Goal: Task Accomplishment & Management: Use online tool/utility

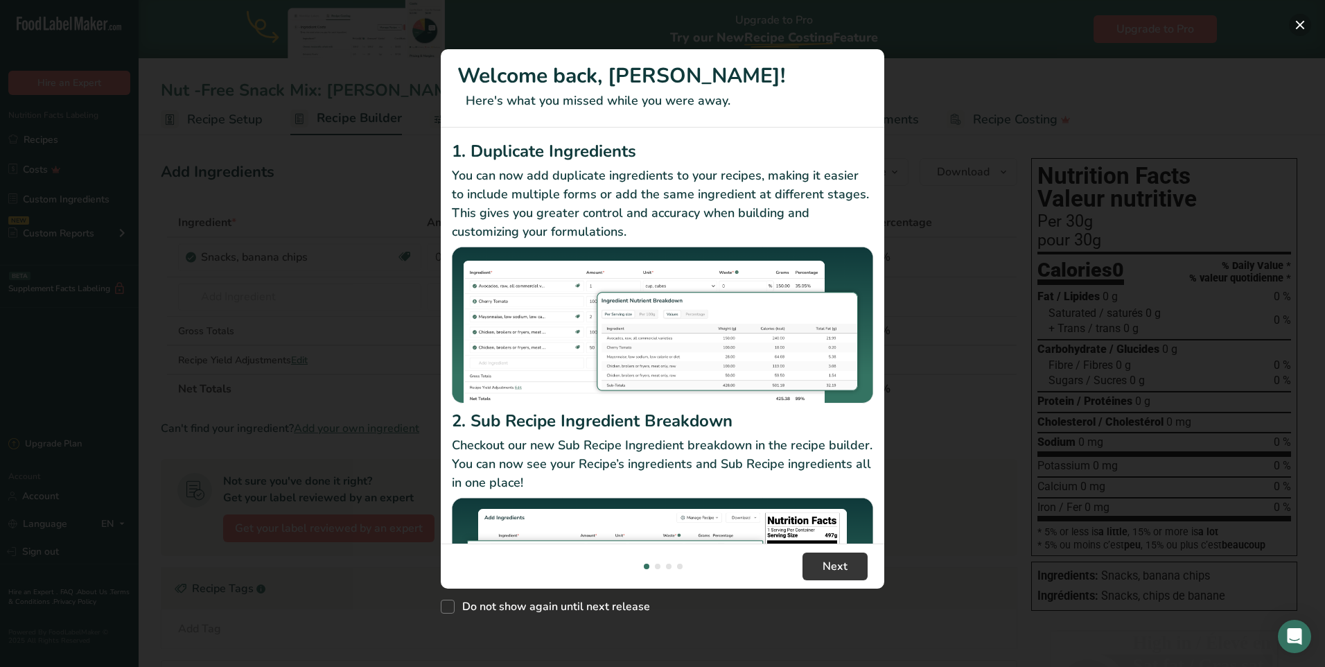
click at [1303, 21] on button "New Features" at bounding box center [1300, 25] width 22 height 22
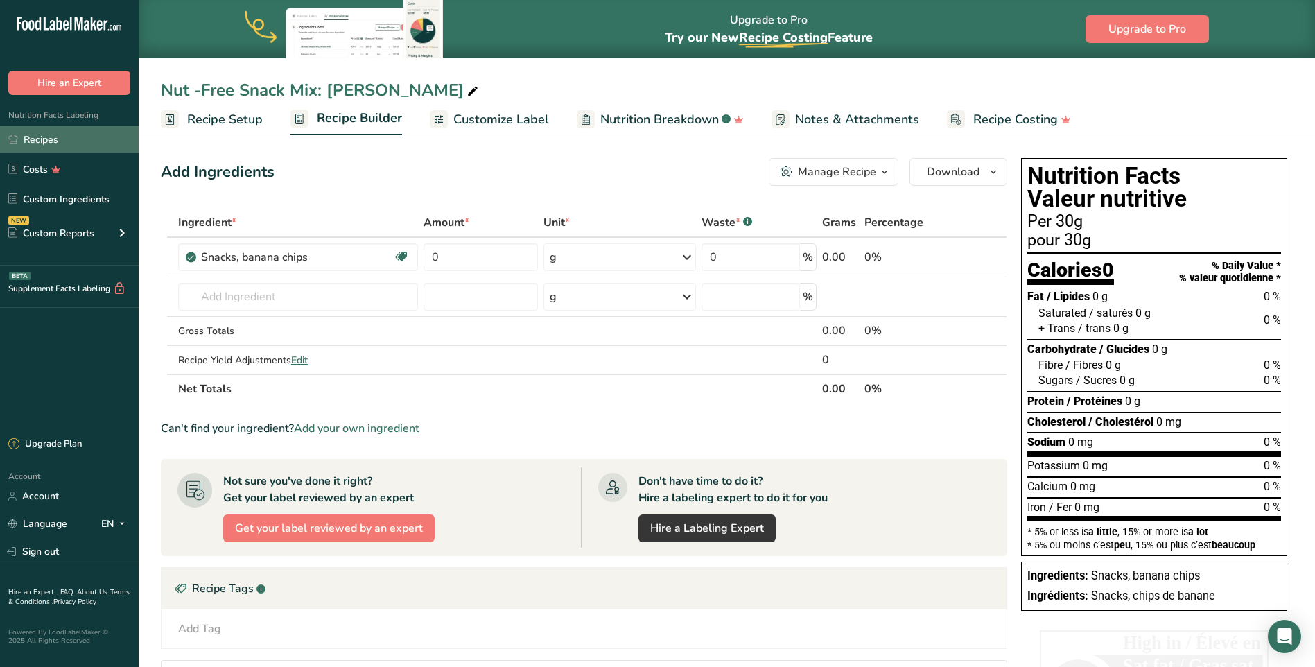
click at [36, 143] on link "Recipes" at bounding box center [69, 139] width 139 height 26
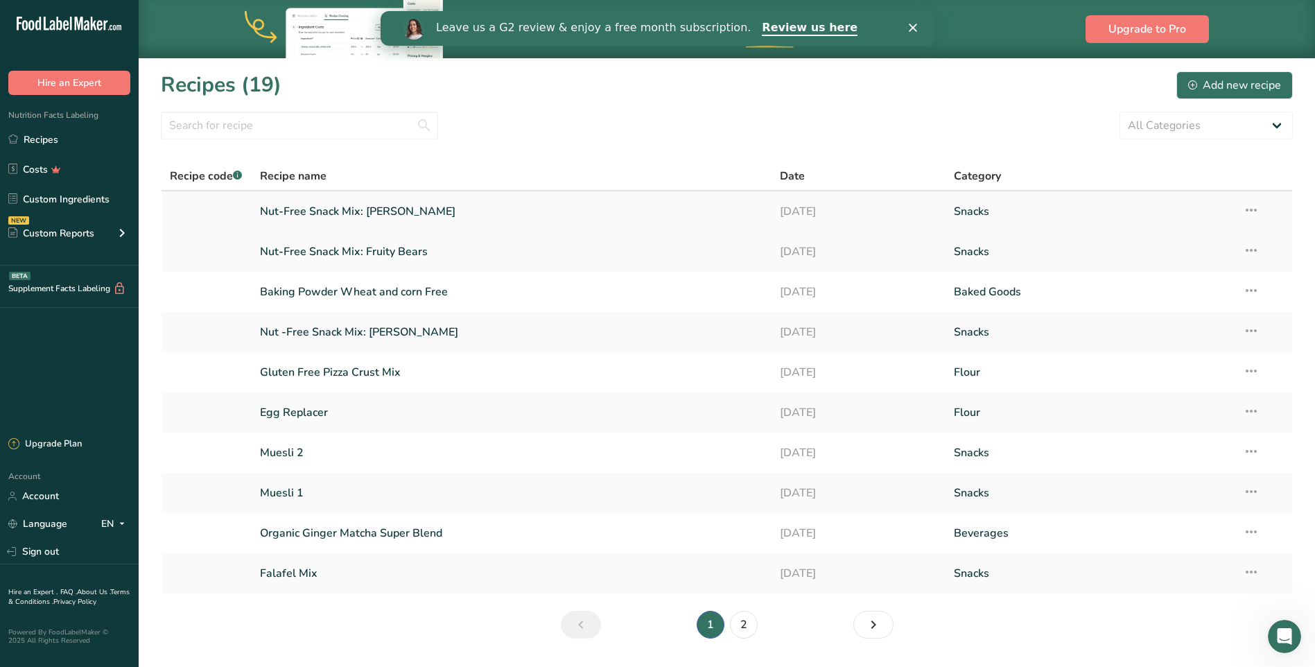
click at [376, 208] on link "Nut-Free Snack Mix: [PERSON_NAME]" at bounding box center [512, 211] width 504 height 29
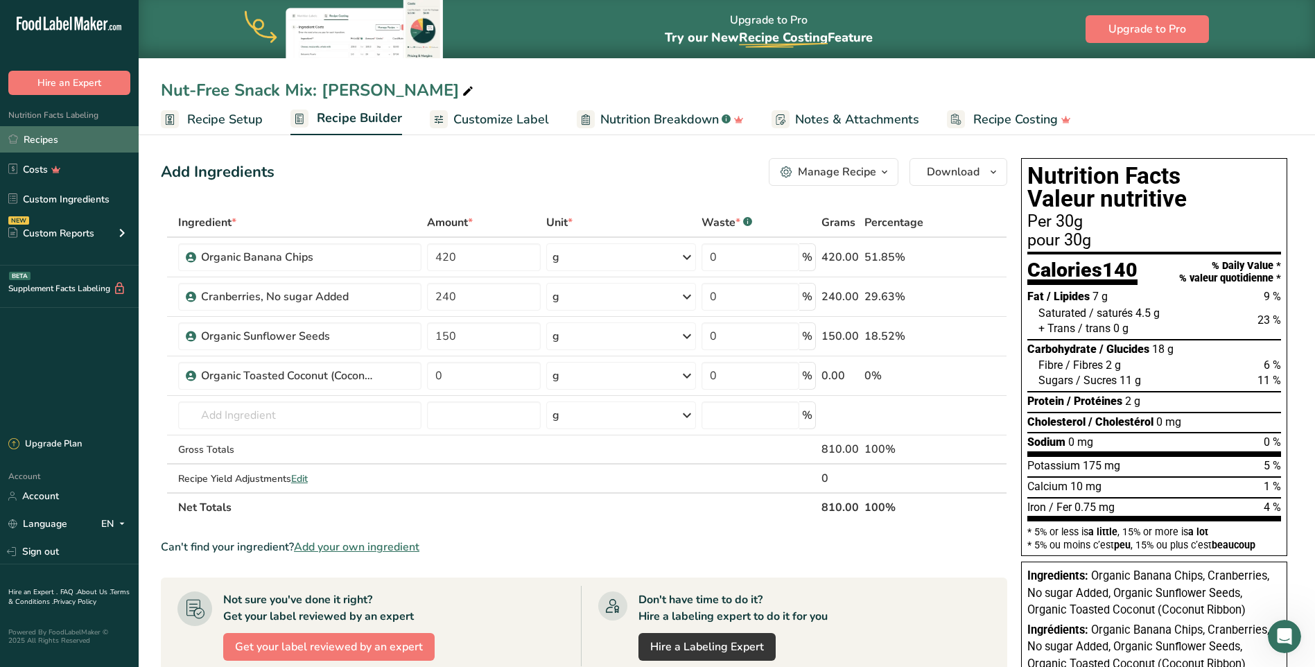
click at [45, 141] on link "Recipes" at bounding box center [69, 139] width 139 height 26
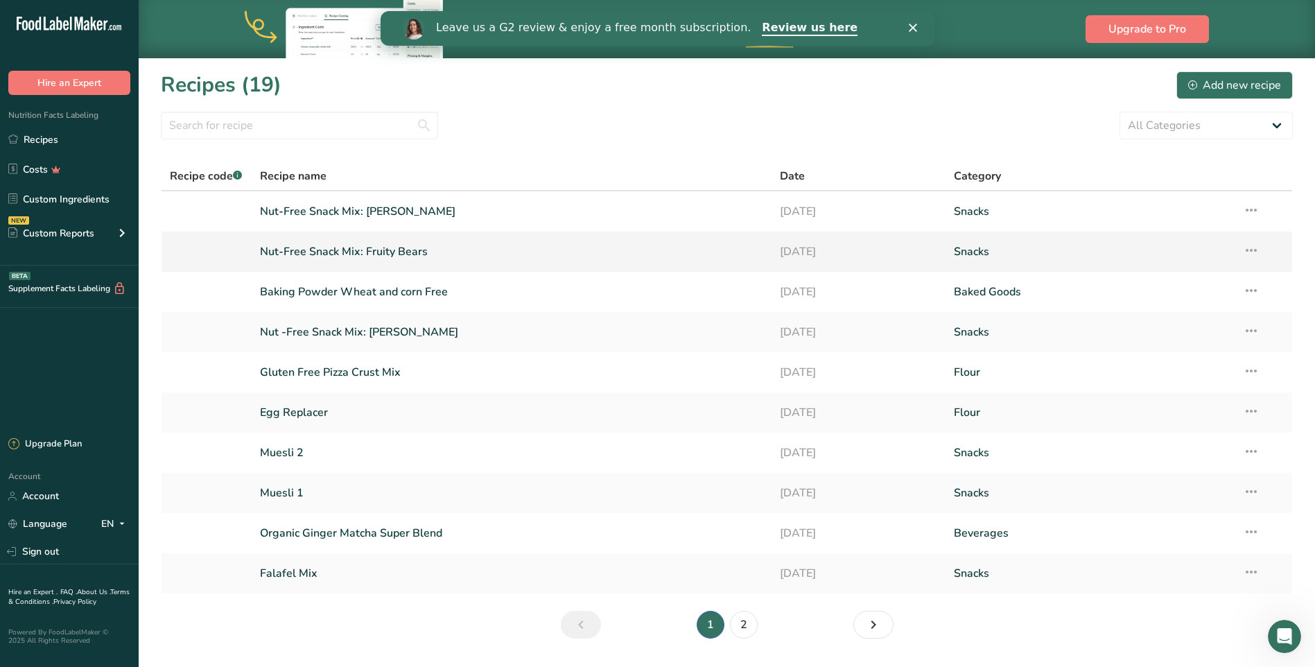
click at [378, 248] on link "Nut-Free Snack Mix: Fruity Bears" at bounding box center [512, 251] width 504 height 29
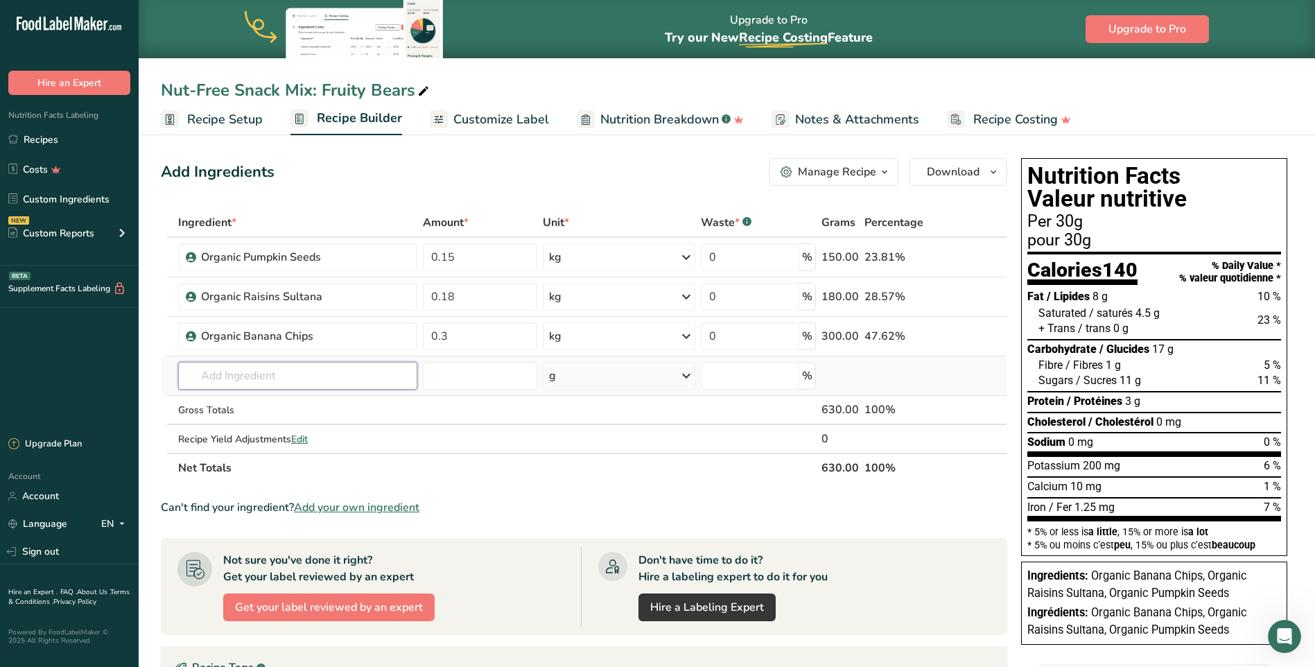
click at [291, 373] on input "text" at bounding box center [297, 376] width 239 height 28
drag, startPoint x: 291, startPoint y: 373, endPoint x: 203, endPoint y: 373, distance: 88.0
click at [203, 373] on input "Vegan Fruit Bears" at bounding box center [297, 376] width 239 height 28
type input "Vegan Fruit Bears"
click at [221, 428] on div "Add your own ingredient" at bounding box center [297, 426] width 217 height 15
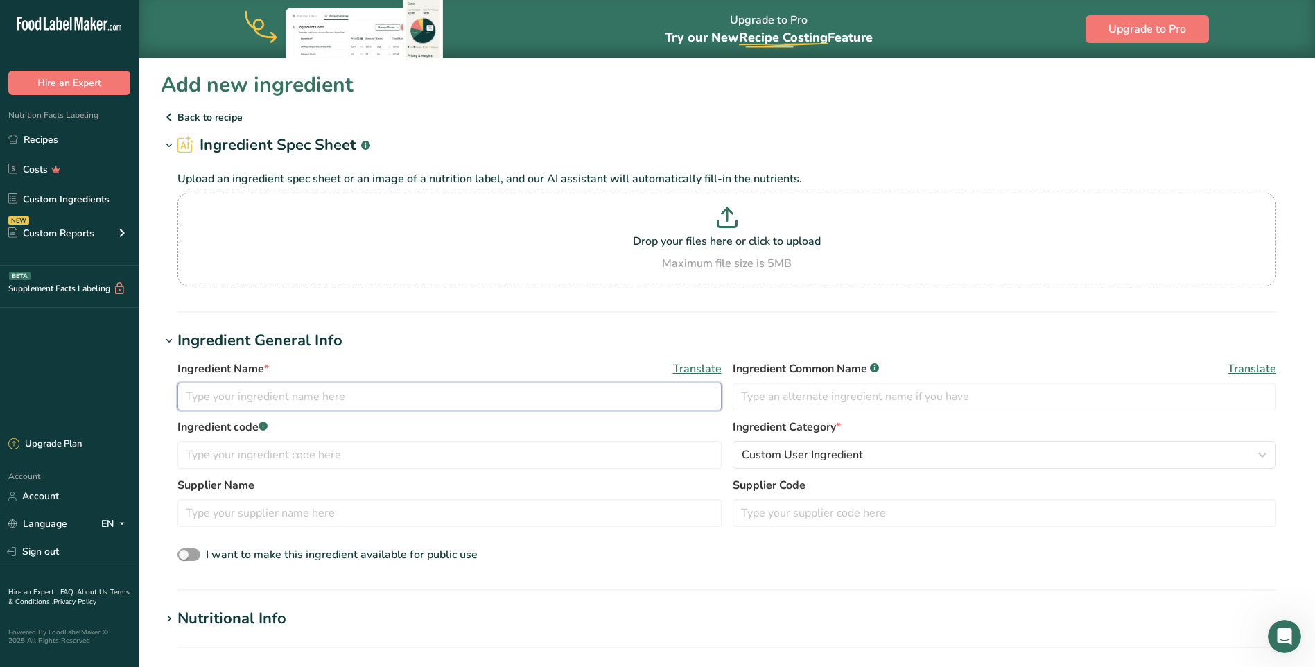
click at [275, 398] on input "text" at bounding box center [449, 397] width 544 height 28
paste input "Vegan Fruit Bears"
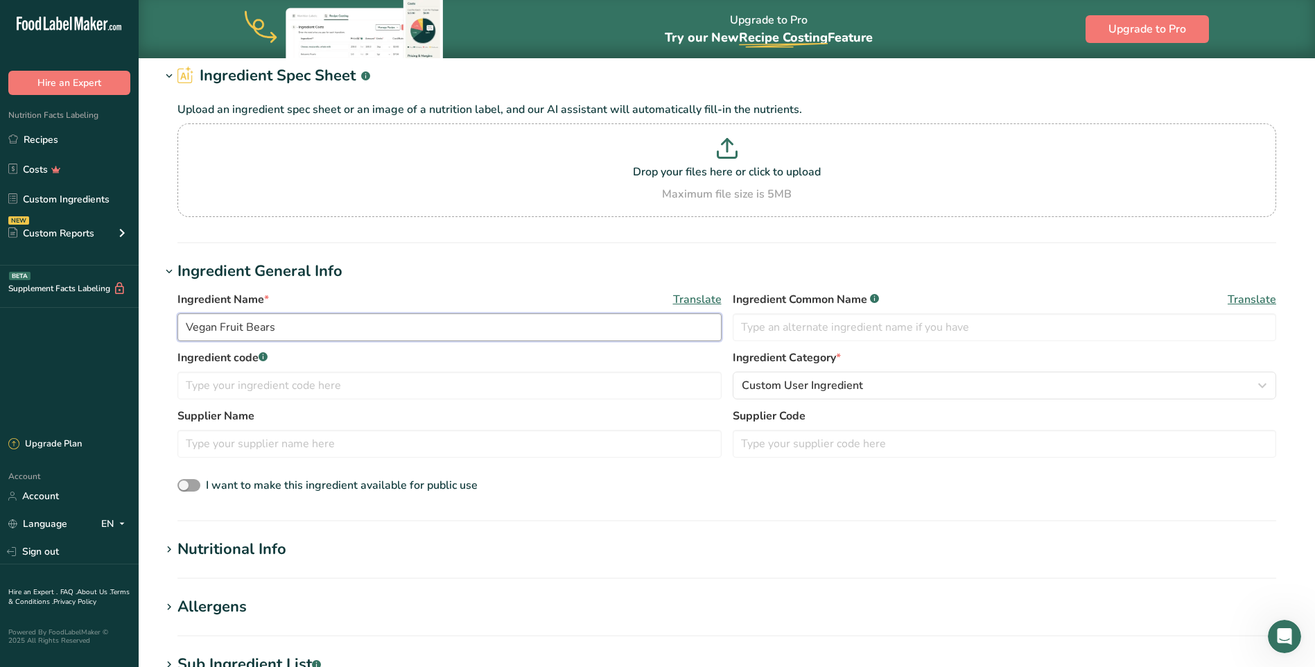
scroll to position [139, 0]
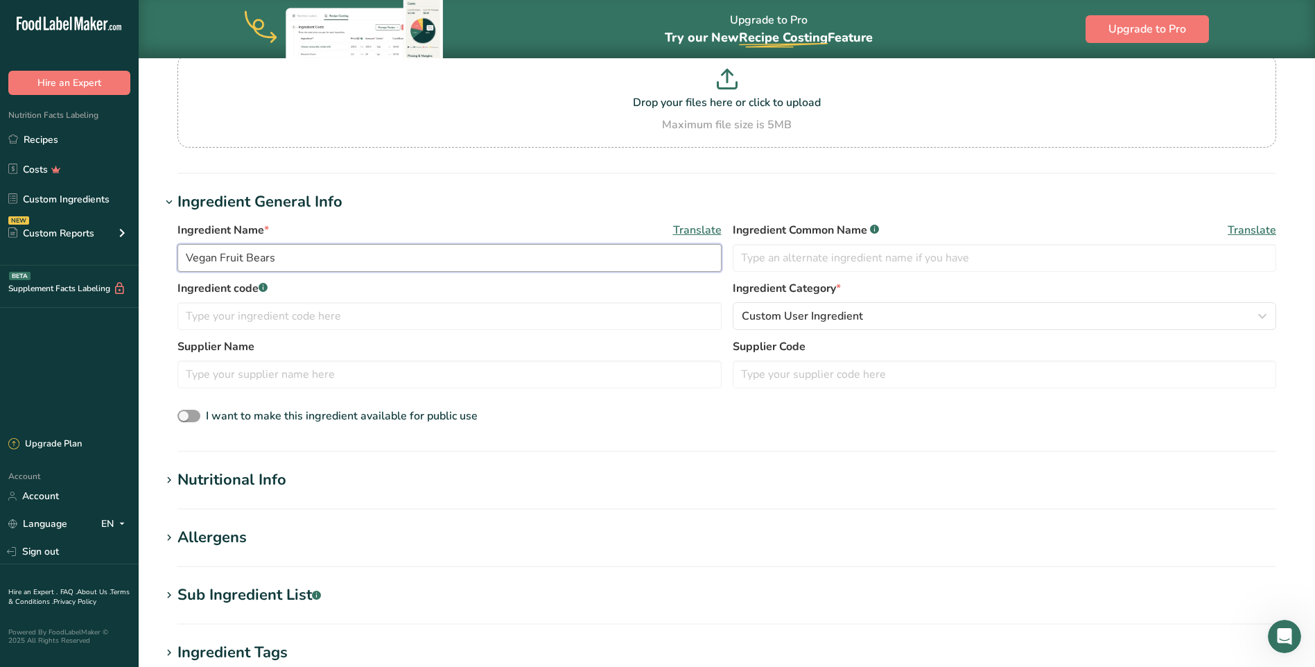
type input "Vegan Fruit Bears"
click at [277, 480] on div "Nutritional Info" at bounding box center [231, 480] width 109 height 23
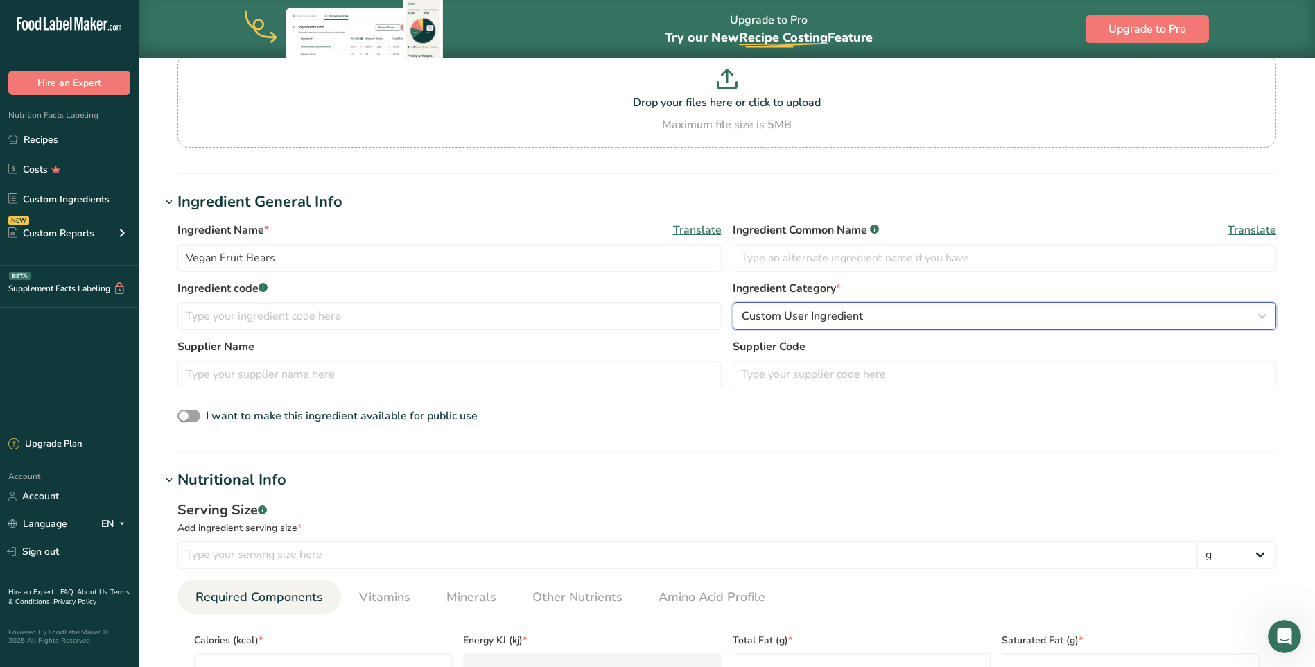
click at [875, 317] on div "Custom User Ingredient" at bounding box center [1001, 316] width 518 height 17
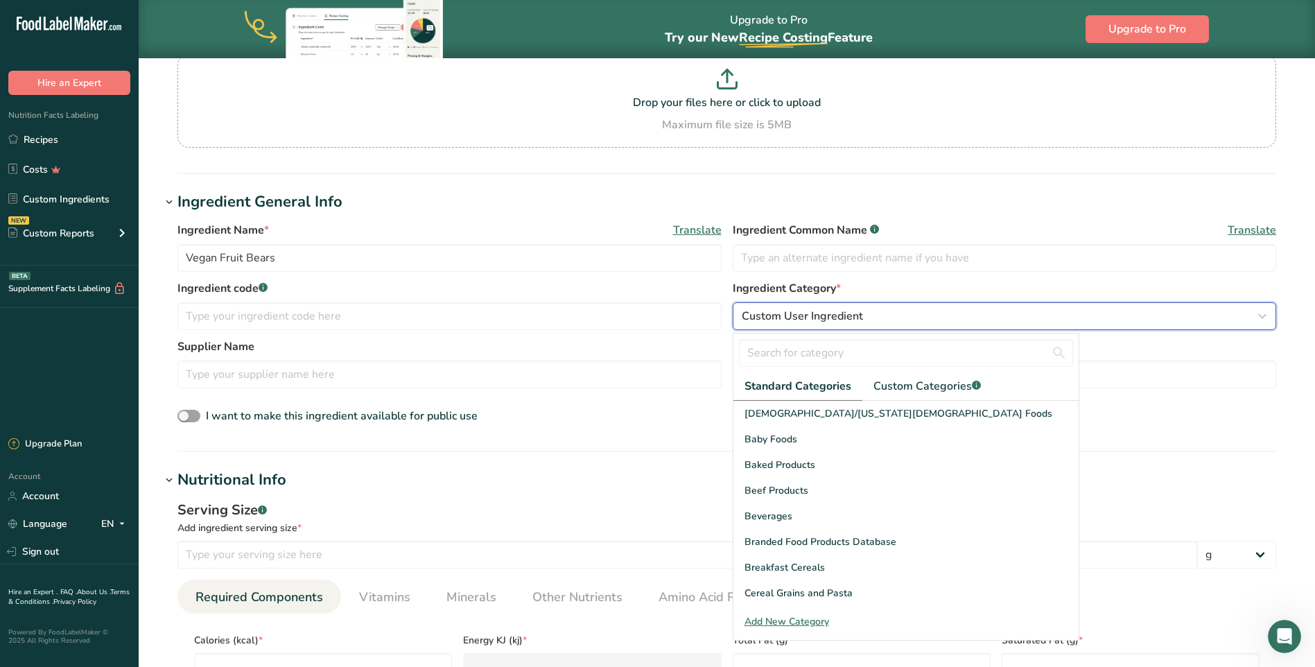
click at [875, 317] on div "Custom User Ingredient" at bounding box center [1001, 316] width 518 height 17
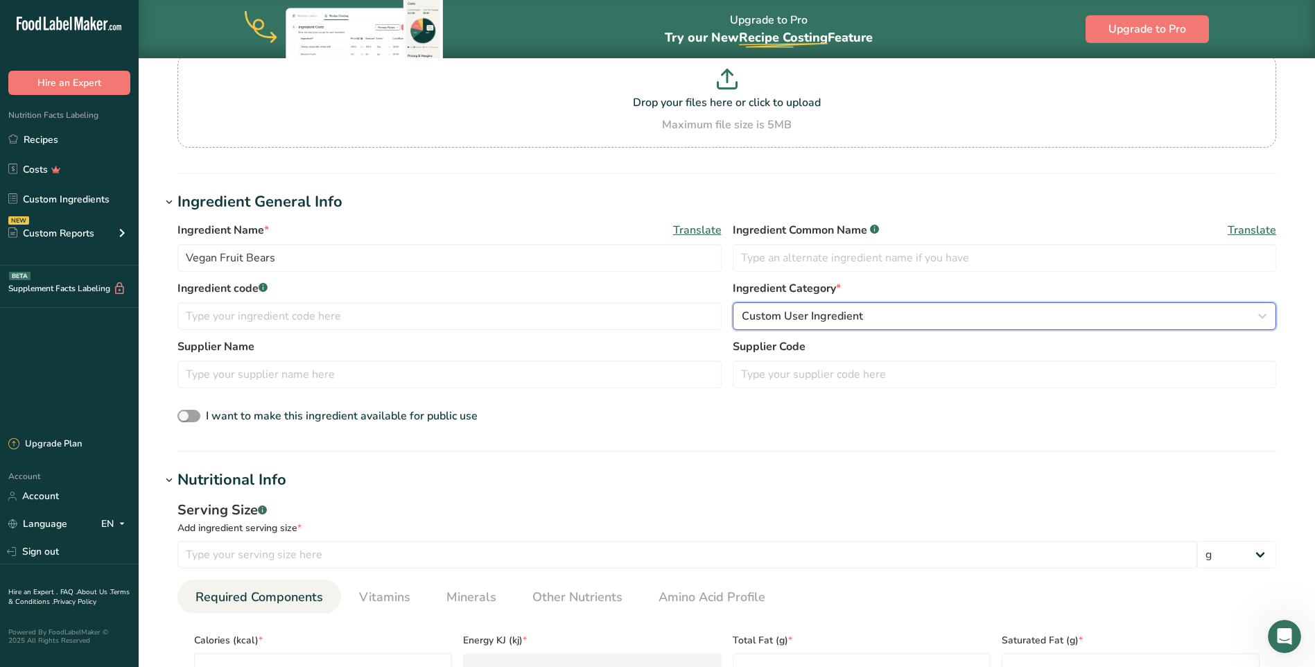
click at [1009, 321] on div "Custom User Ingredient" at bounding box center [1001, 316] width 518 height 17
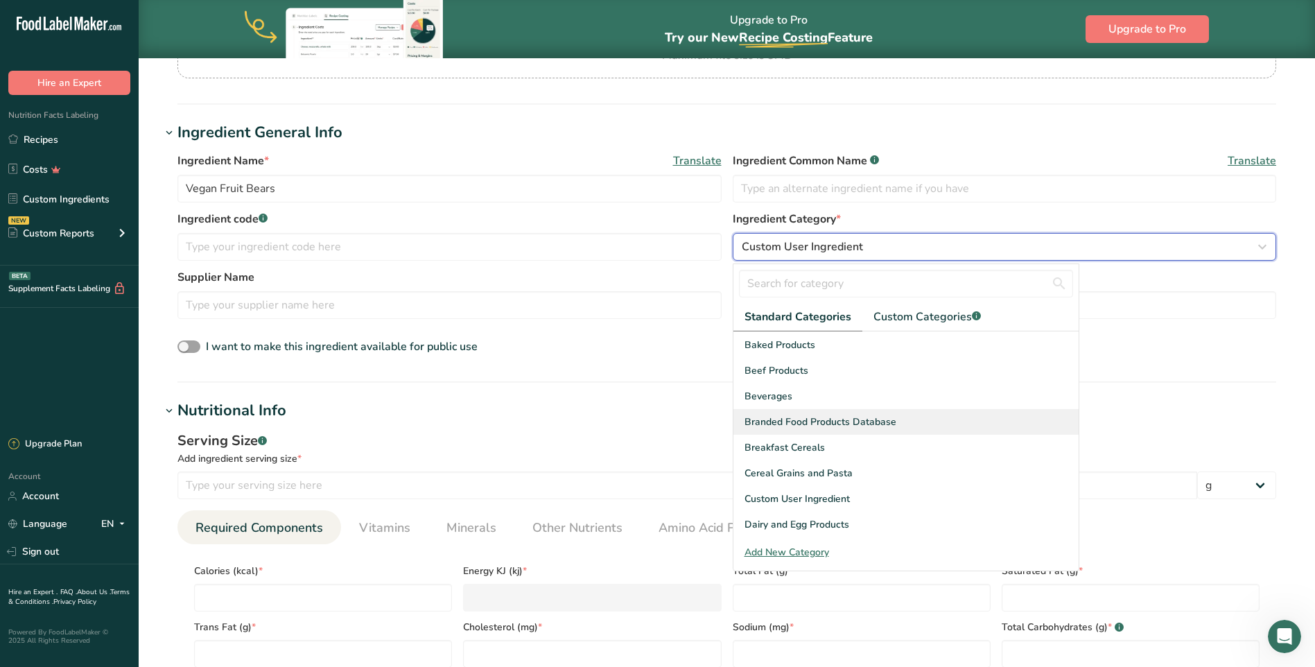
scroll to position [0, 0]
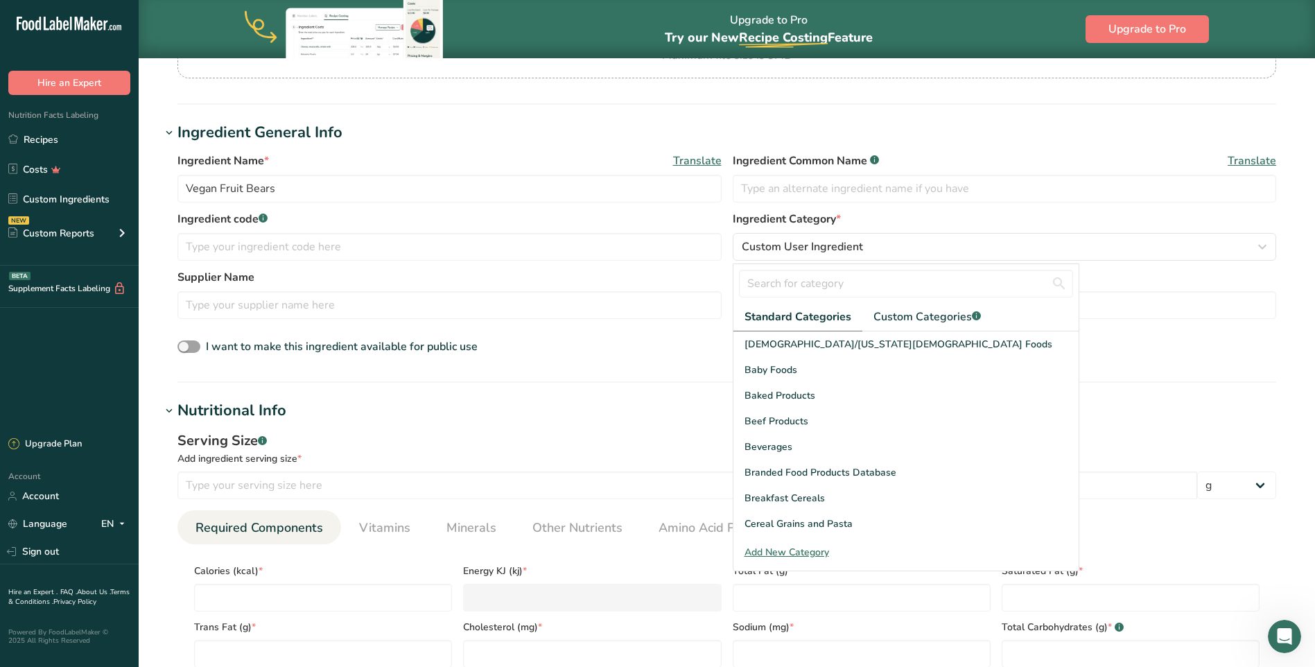
click at [596, 350] on div "I want to make this ingredient available for public use" at bounding box center [726, 347] width 1099 height 18
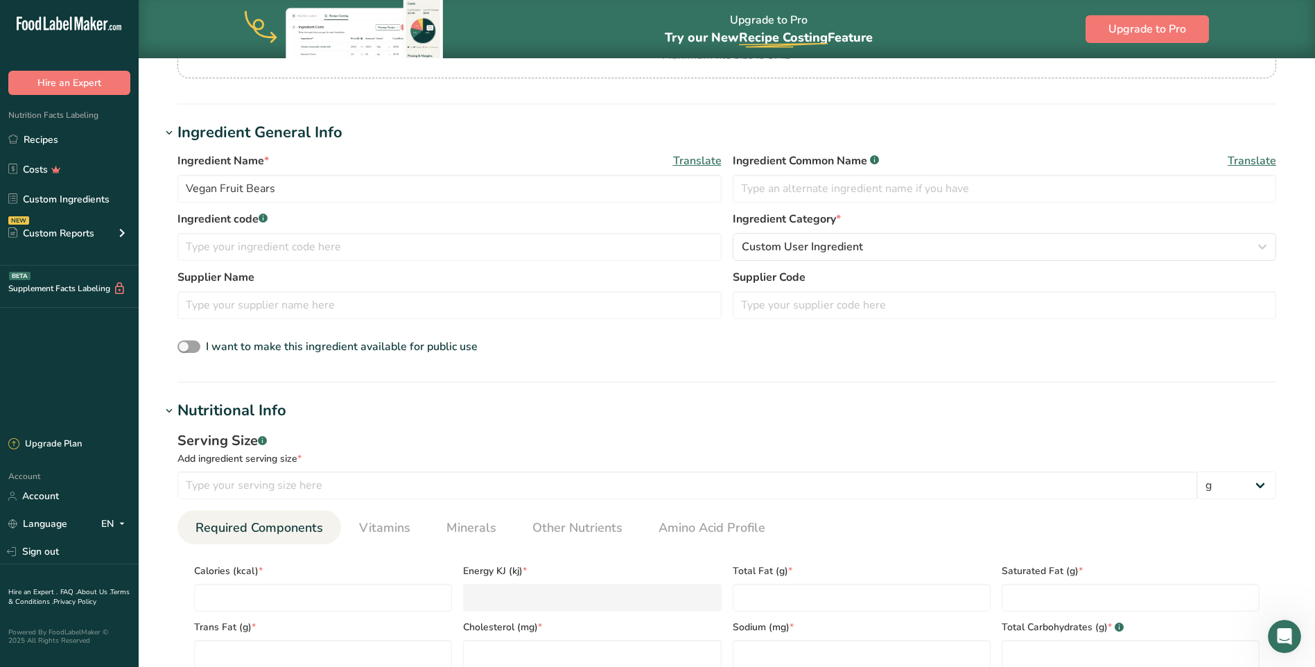
scroll to position [347, 0]
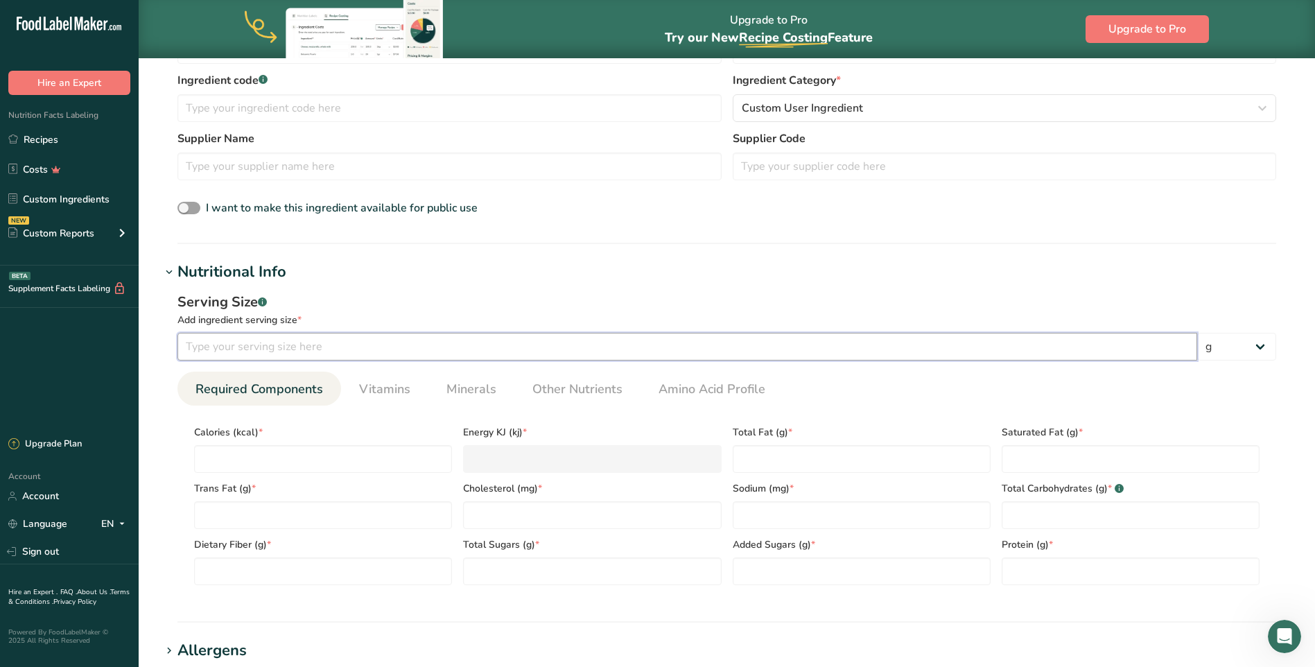
click at [292, 345] on input "number" at bounding box center [687, 347] width 1020 height 28
type input "40"
click at [243, 465] on input "number" at bounding box center [323, 459] width 258 height 28
type input "1"
type KJ "4.2"
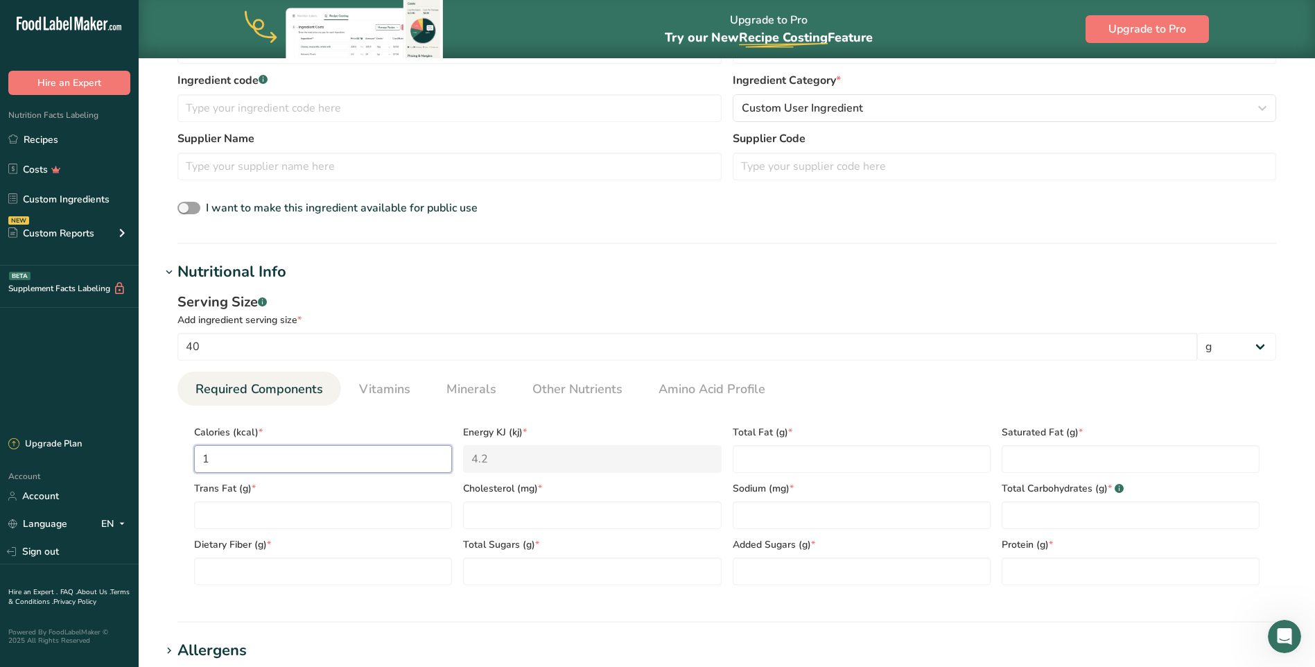
type input "13"
type KJ "54.4"
type input "130"
type KJ "543.9"
type input "130"
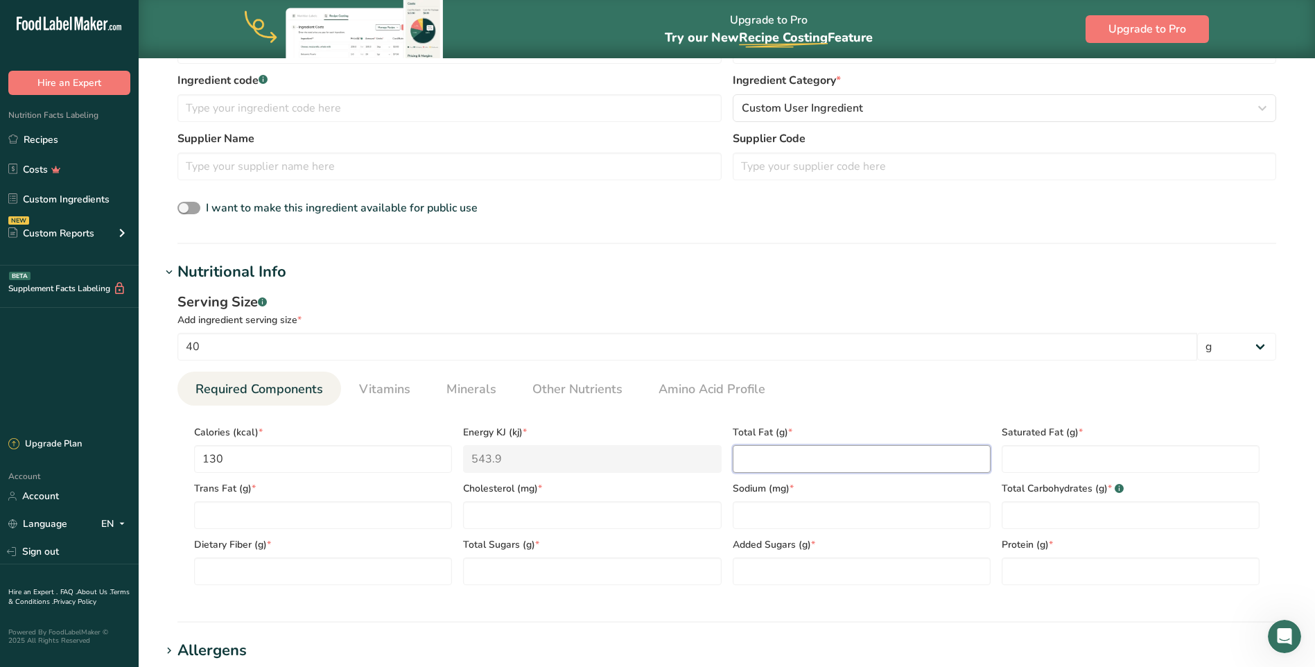
click at [843, 454] on Fat "number" at bounding box center [862, 459] width 258 height 28
type Fat "0"
click at [1022, 455] on Fat "number" at bounding box center [1131, 459] width 258 height 28
type Fat "0"
click at [300, 516] on Fat "number" at bounding box center [323, 515] width 258 height 28
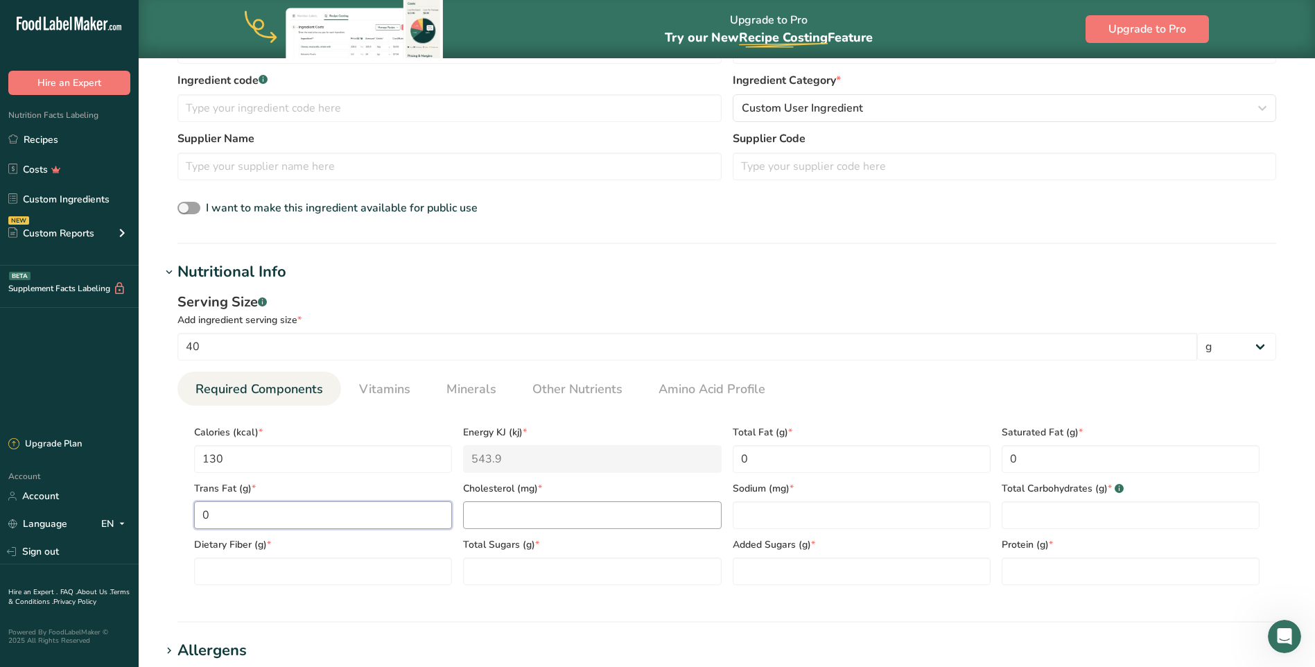
type Fat "0"
click at [538, 519] on input "number" at bounding box center [592, 515] width 258 height 28
type input "0"
click at [758, 521] on input "number" at bounding box center [862, 515] width 258 height 28
type input "70"
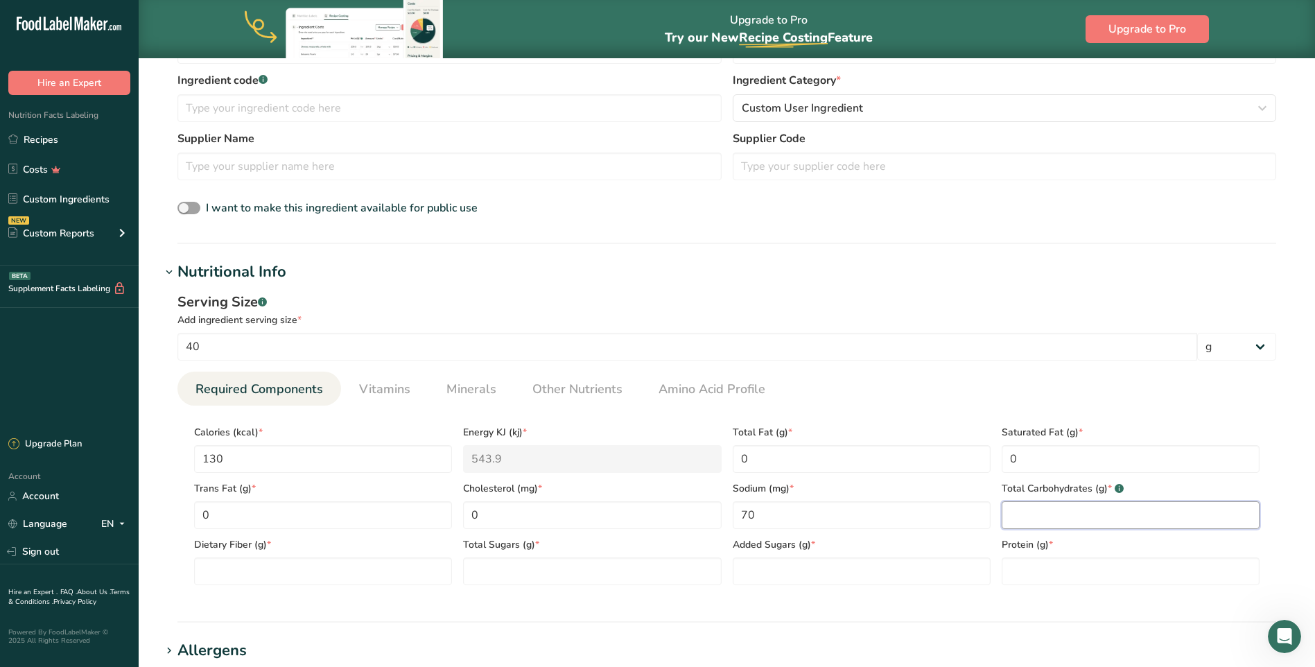
click at [1030, 519] on Carbohydrates "number" at bounding box center [1131, 515] width 258 height 28
type Carbohydrates "31"
click at [350, 573] on Fiber "number" at bounding box center [323, 571] width 258 height 28
type Fiber "1"
click at [525, 571] on Sugars "number" at bounding box center [592, 571] width 258 height 28
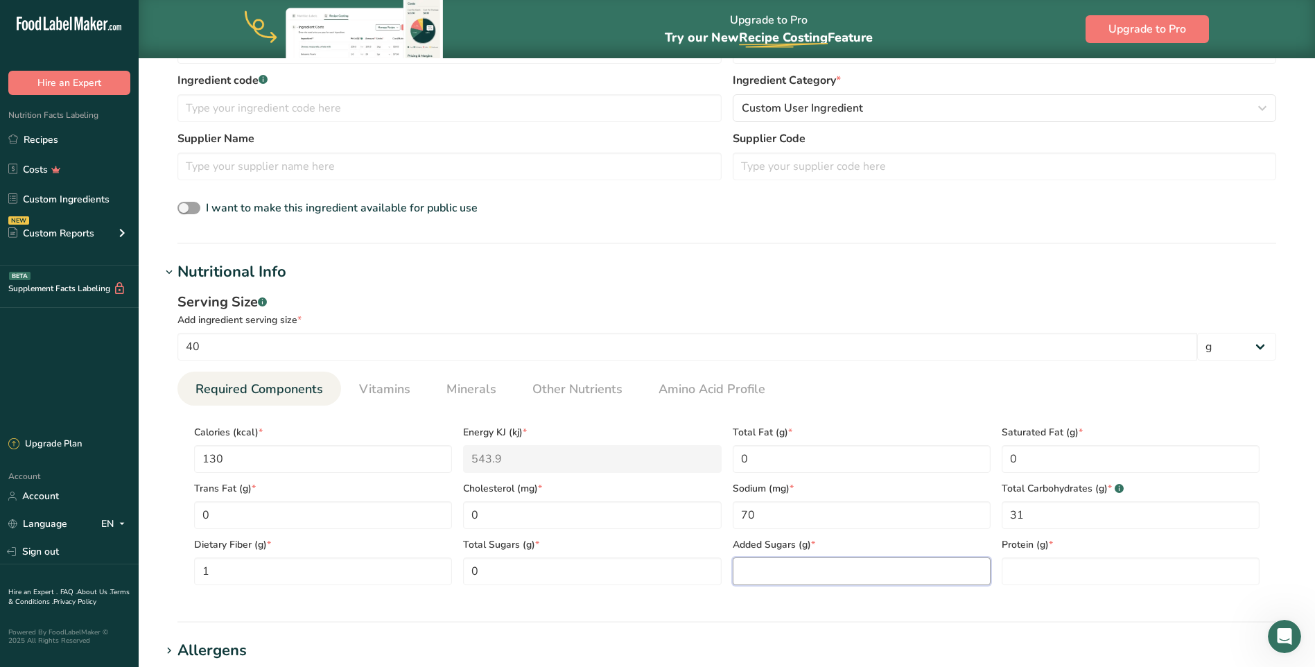
click at [767, 572] on Sugars "number" at bounding box center [862, 571] width 258 height 28
drag, startPoint x: 503, startPoint y: 567, endPoint x: 473, endPoint y: 571, distance: 30.7
click at [473, 571] on Sugars "0" at bounding box center [592, 571] width 258 height 28
type Sugars "21"
click at [754, 571] on Sugars "number" at bounding box center [862, 571] width 258 height 28
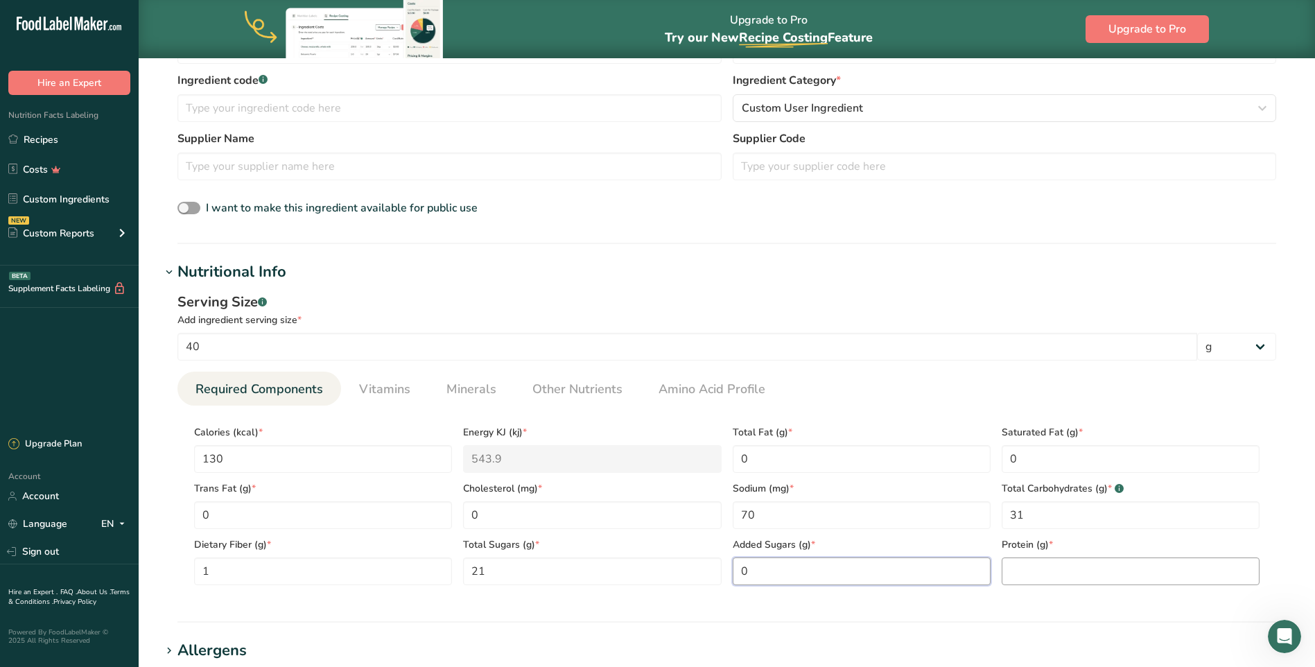
type Sugars "0"
click at [1069, 564] on input "number" at bounding box center [1131, 571] width 258 height 28
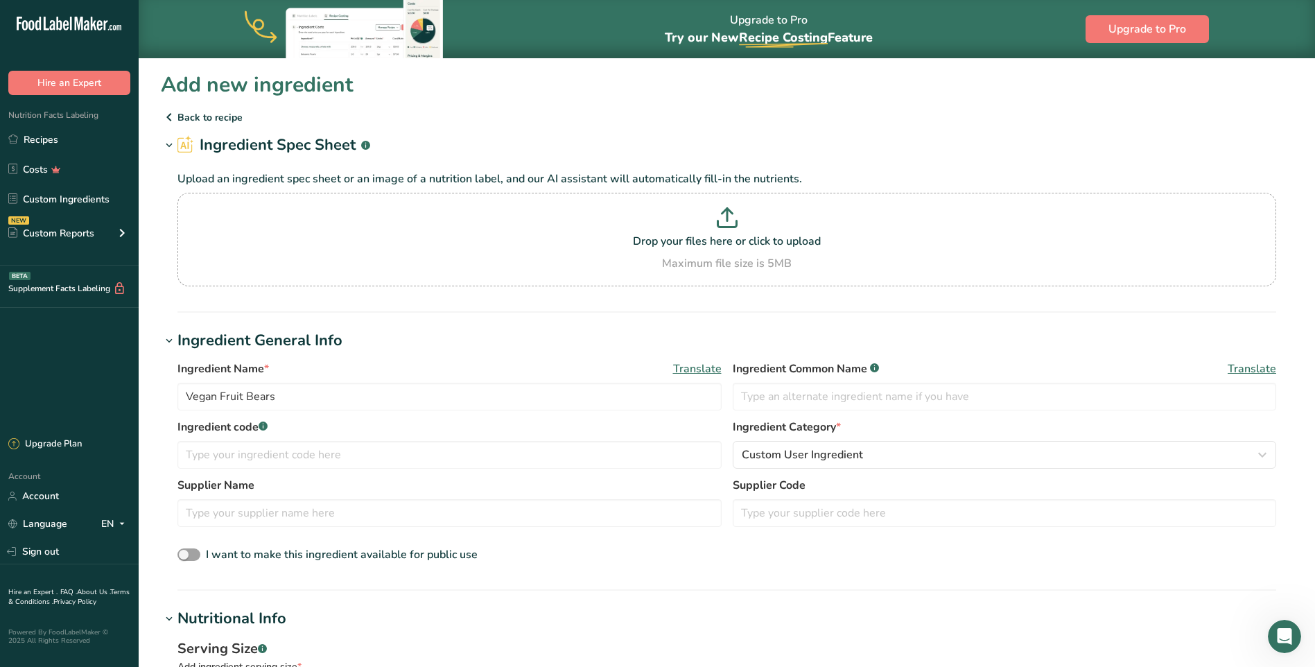
scroll to position [208, 0]
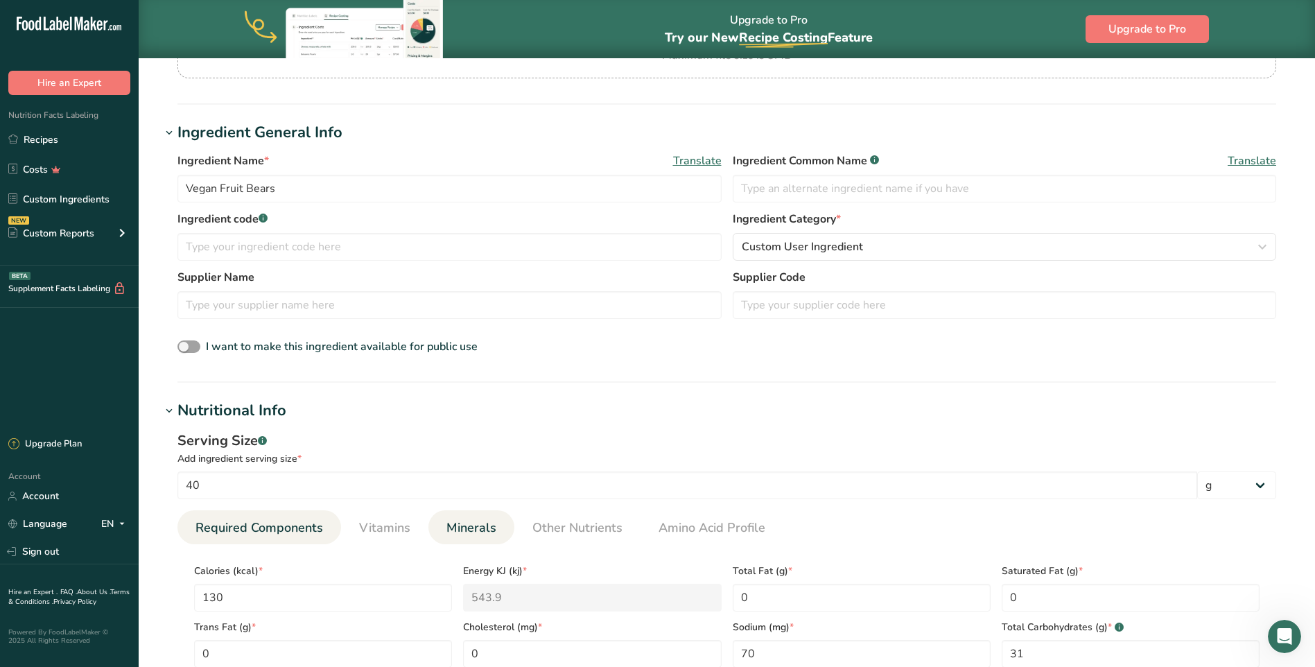
type input "0"
click at [472, 528] on span "Minerals" at bounding box center [471, 528] width 50 height 19
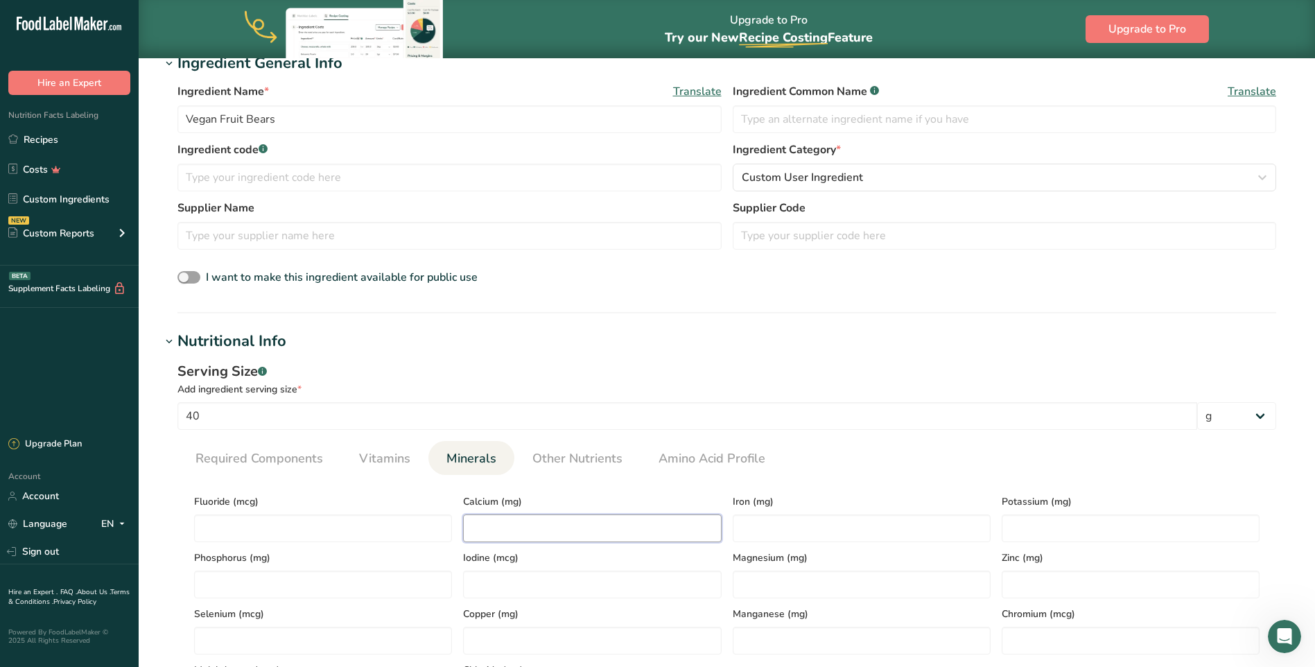
click at [506, 524] on input "number" at bounding box center [592, 528] width 258 height 28
type input "0"
click at [799, 523] on input "number" at bounding box center [862, 528] width 258 height 28
type input "0.1"
click at [1056, 519] on input "number" at bounding box center [1131, 528] width 258 height 28
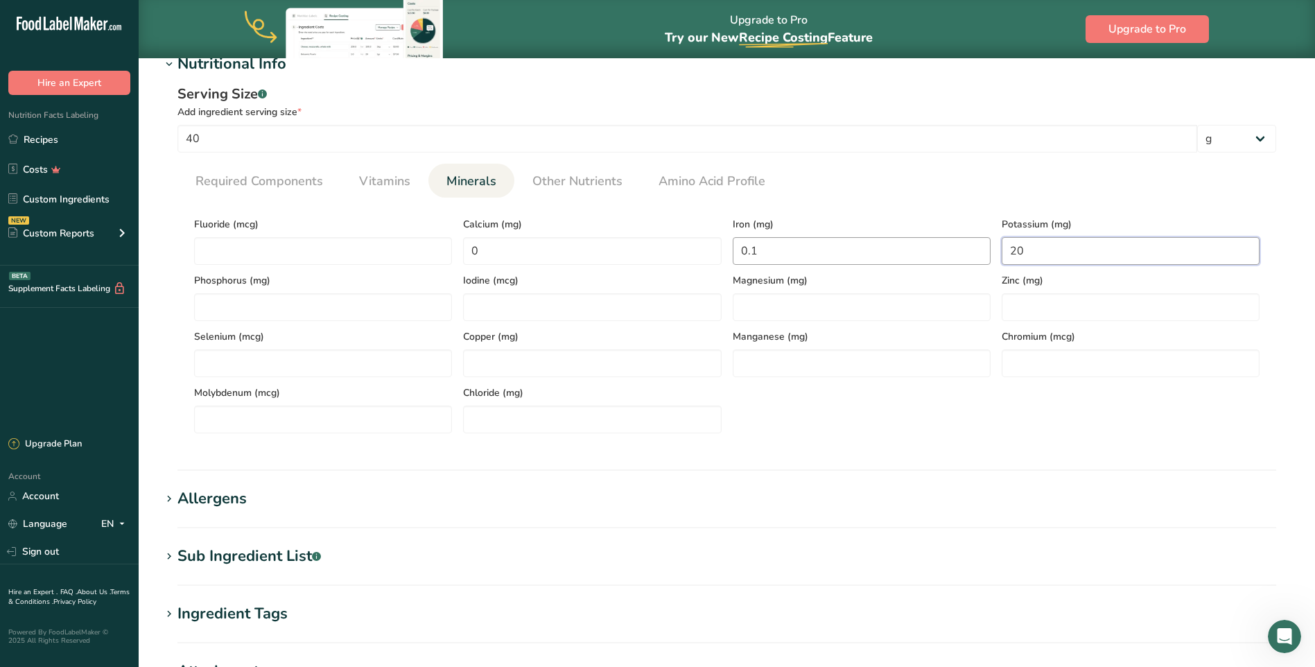
scroll to position [814, 0]
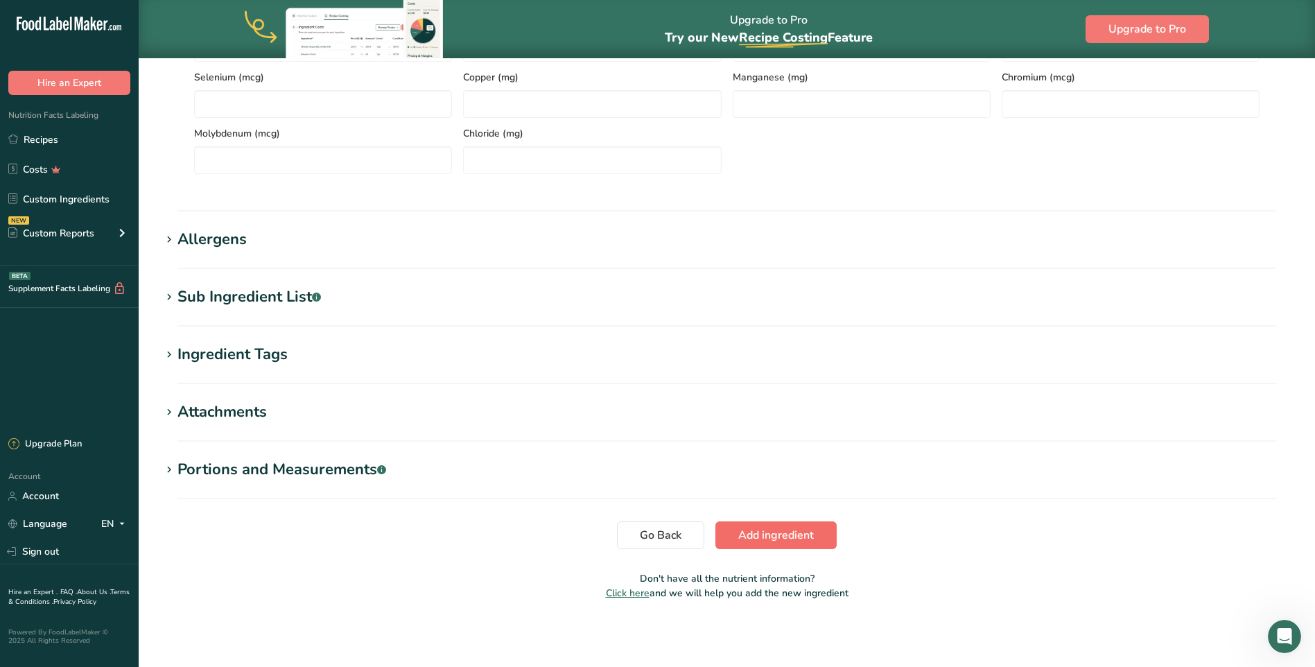
type input "20"
click at [808, 535] on span "Add ingredient" at bounding box center [776, 535] width 76 height 17
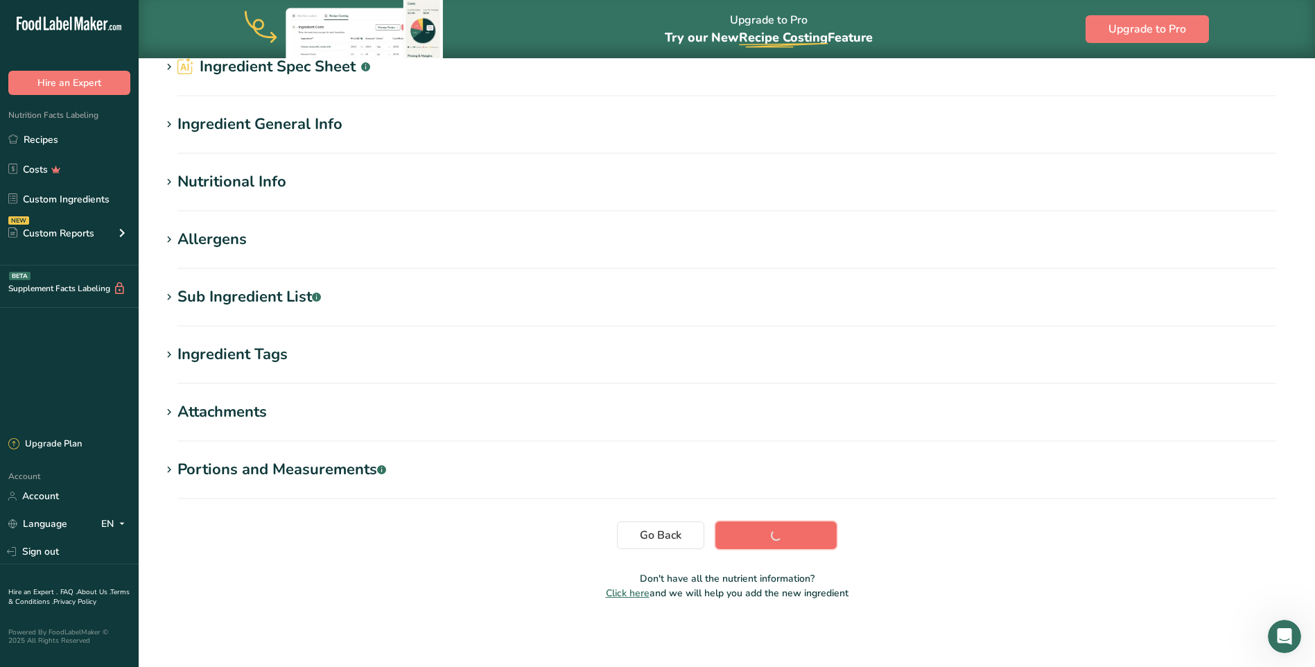
scroll to position [78, 0]
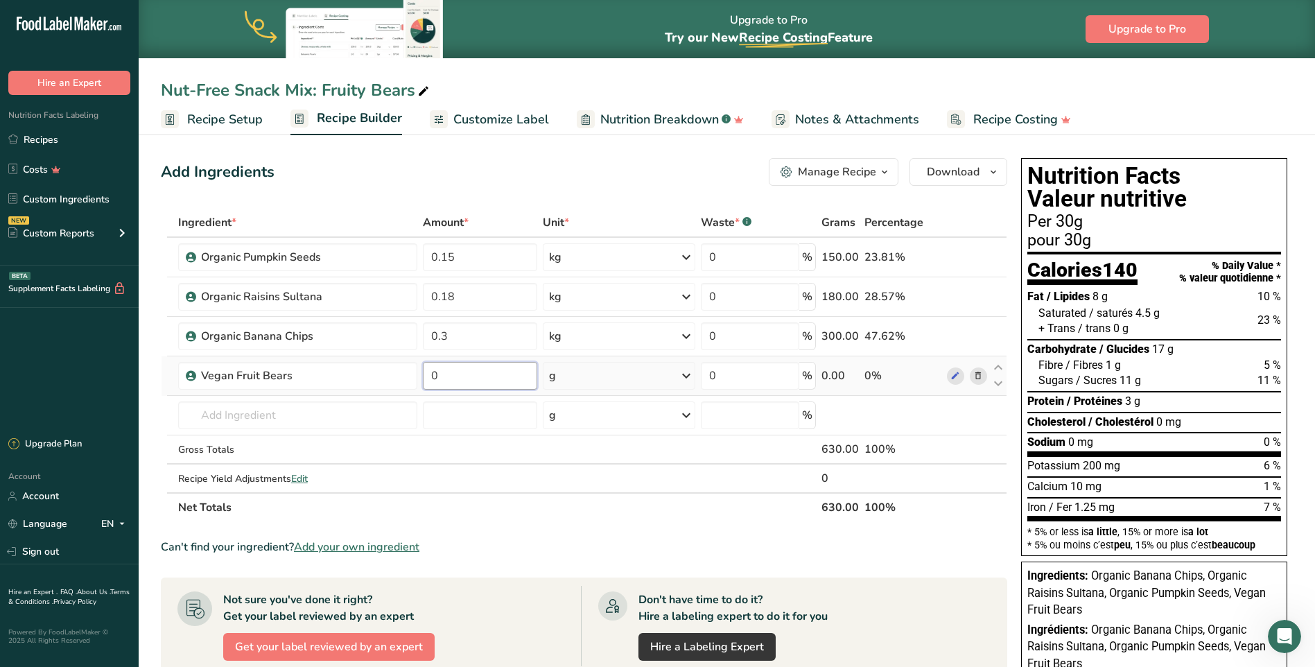
click at [469, 380] on input "0" at bounding box center [480, 376] width 114 height 28
type input "0.270"
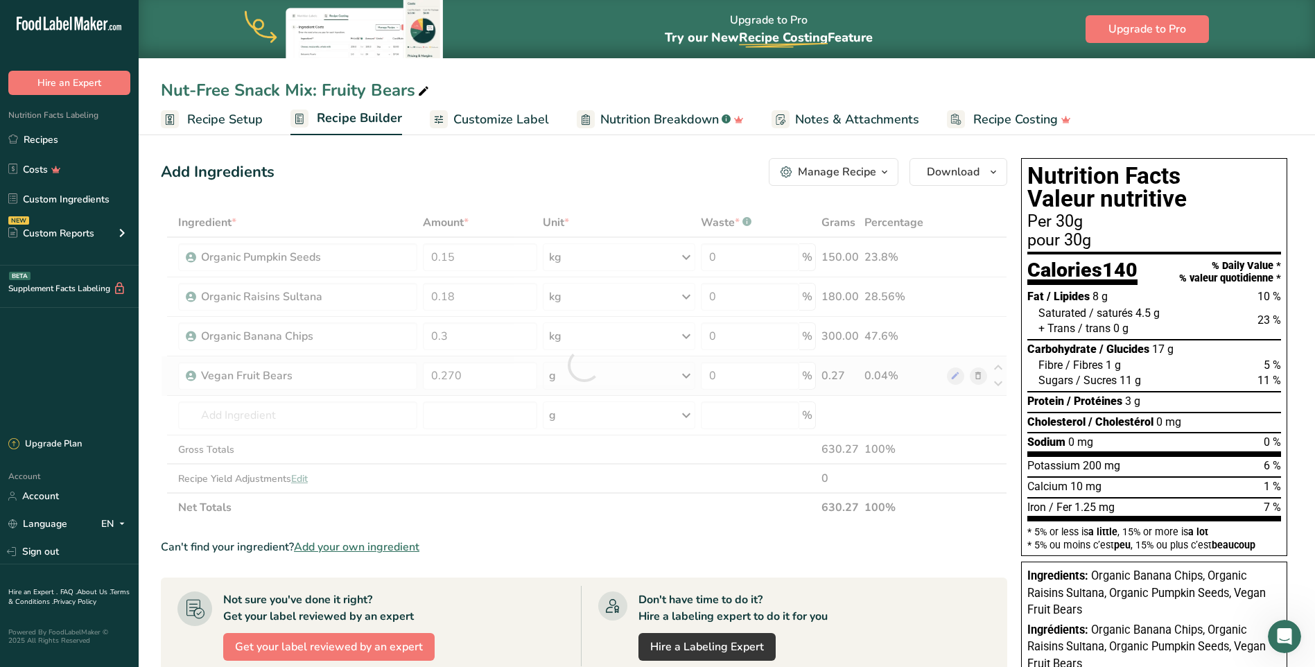
click at [588, 374] on div "Ingredient * Amount * Unit * Waste * .a-a{fill:#347362;}.b-a{fill:#fff;} Grams …" at bounding box center [584, 365] width 846 height 314
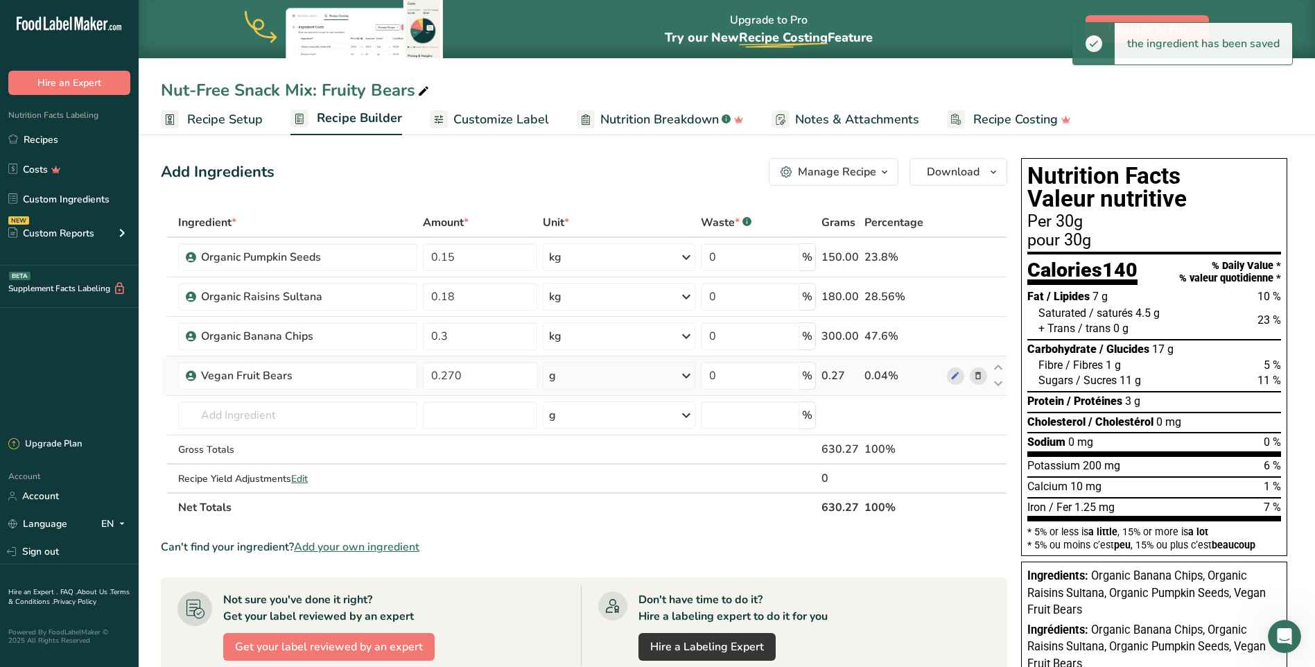
click at [588, 374] on div "g" at bounding box center [619, 376] width 152 height 28
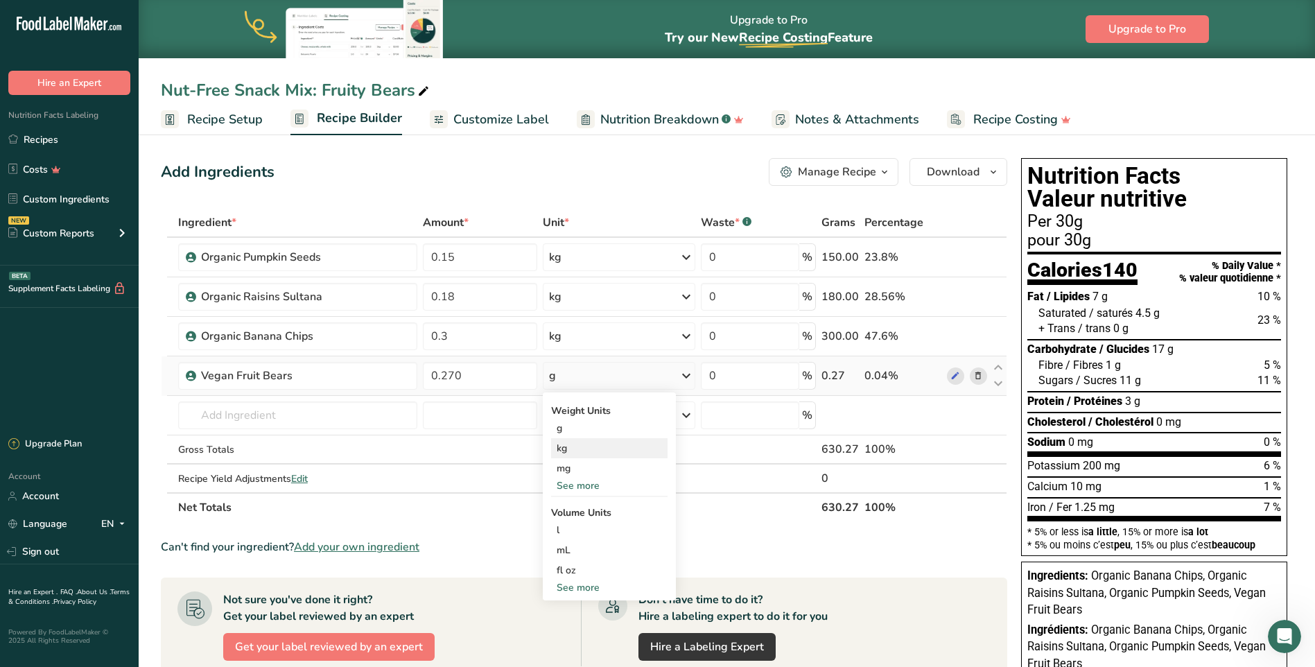
click at [568, 452] on div "kg" at bounding box center [609, 448] width 116 height 20
